Goal: Navigation & Orientation: Find specific page/section

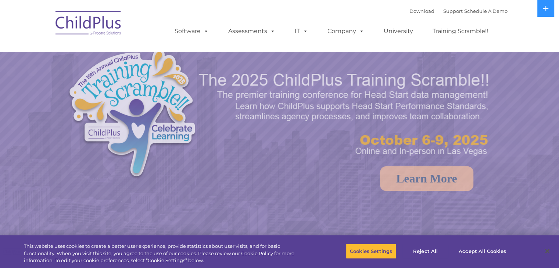
select select "MEDIUM"
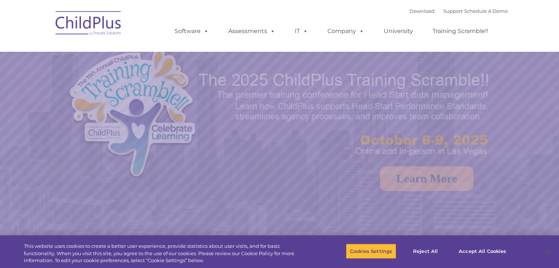
select select "MEDIUM"
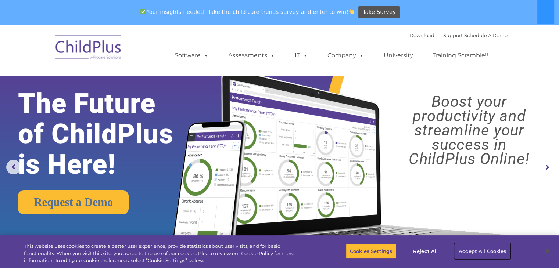
click at [472, 252] on button "Accept All Cookies" at bounding box center [483, 251] width 56 height 15
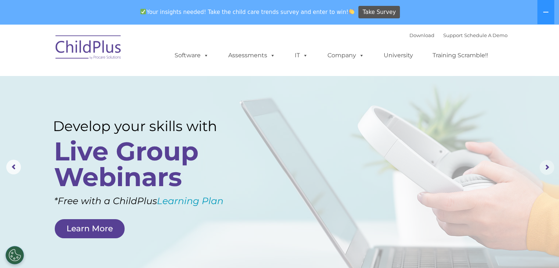
click at [546, 167] on rs-arrow at bounding box center [547, 167] width 15 height 15
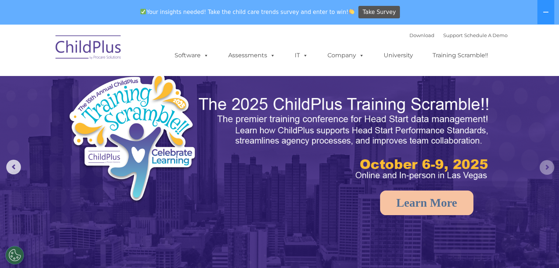
click at [548, 170] on rs-arrow at bounding box center [547, 167] width 15 height 15
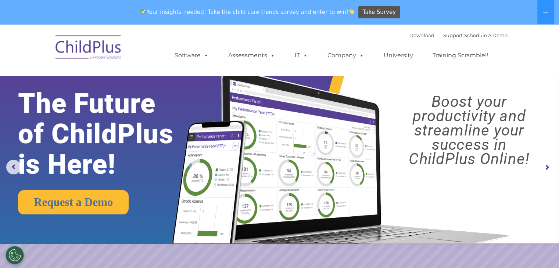
click at [548, 170] on rs-arrow at bounding box center [547, 167] width 15 height 15
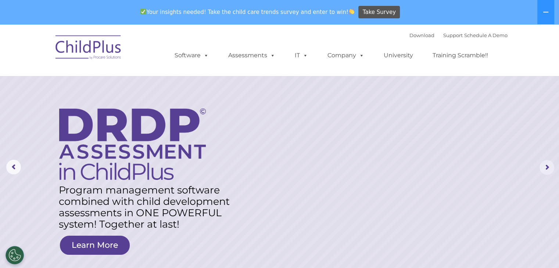
click at [548, 170] on rs-arrow at bounding box center [547, 167] width 15 height 15
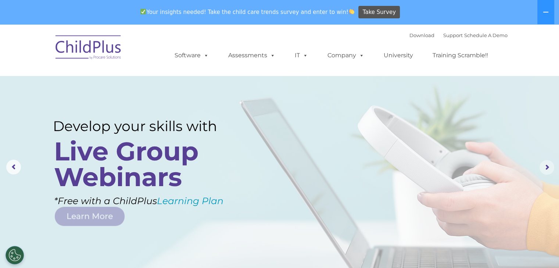
click at [548, 170] on rs-arrow at bounding box center [547, 167] width 15 height 15
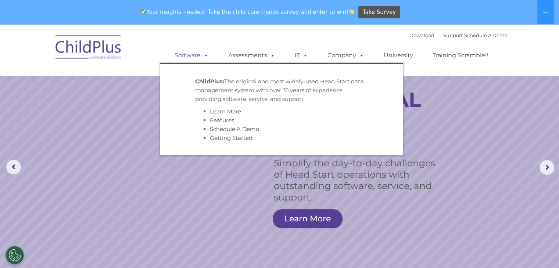
click at [207, 56] on span at bounding box center [205, 55] width 8 height 7
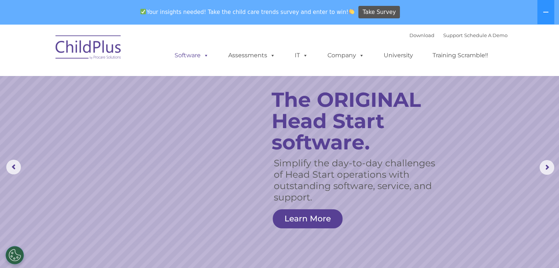
click at [207, 56] on span at bounding box center [205, 55] width 8 height 7
